Goal: Navigation & Orientation: Find specific page/section

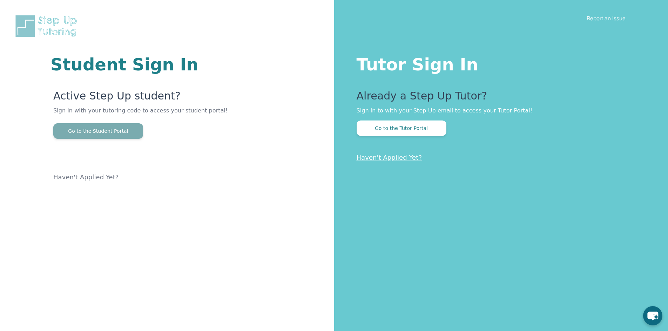
click at [99, 128] on button "Go to the Student Portal" at bounding box center [98, 130] width 90 height 15
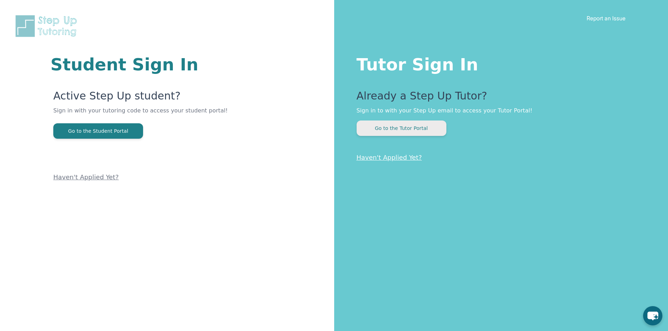
click at [390, 128] on button "Go to the Tutor Portal" at bounding box center [402, 128] width 90 height 15
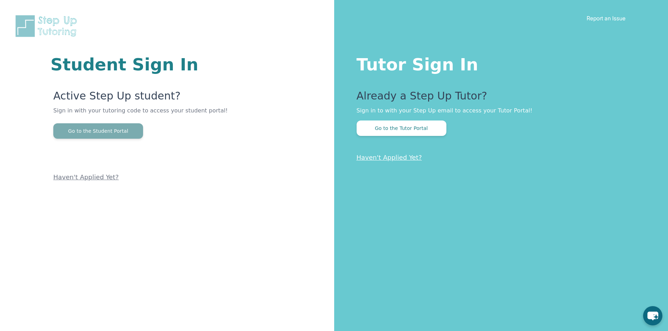
click at [119, 133] on button "Go to the Student Portal" at bounding box center [98, 130] width 90 height 15
click at [620, 18] on link "Report an Issue" at bounding box center [605, 18] width 39 height 7
click at [118, 136] on button "Go to the Student Portal" at bounding box center [98, 130] width 90 height 15
click at [127, 134] on button "Go to the Student Portal" at bounding box center [98, 130] width 90 height 15
click at [124, 136] on button "Go to the Student Portal" at bounding box center [98, 130] width 90 height 15
